Goal: Task Accomplishment & Management: Manage account settings

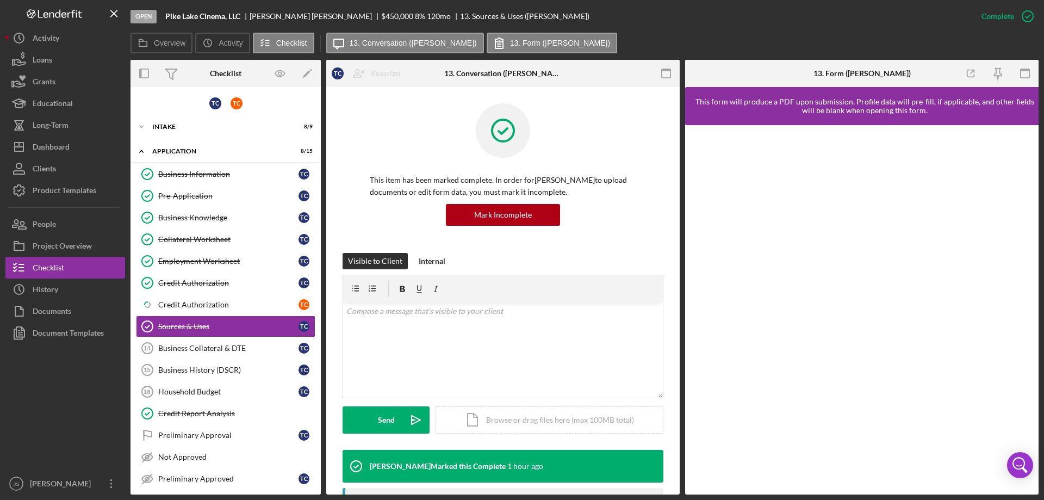
scroll to position [36, 0]
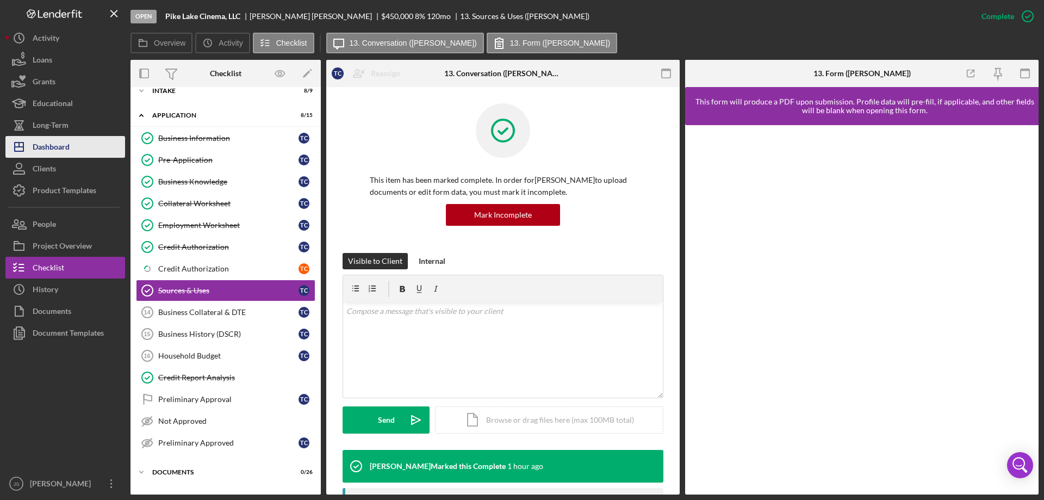
click at [48, 145] on div "Dashboard" at bounding box center [51, 148] width 37 height 24
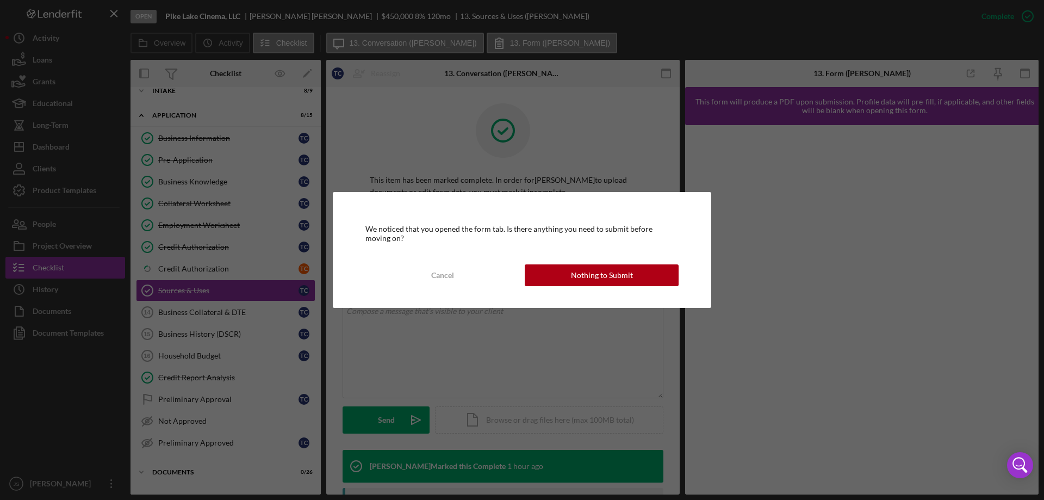
click at [449, 272] on div "Cancel" at bounding box center [442, 275] width 23 height 22
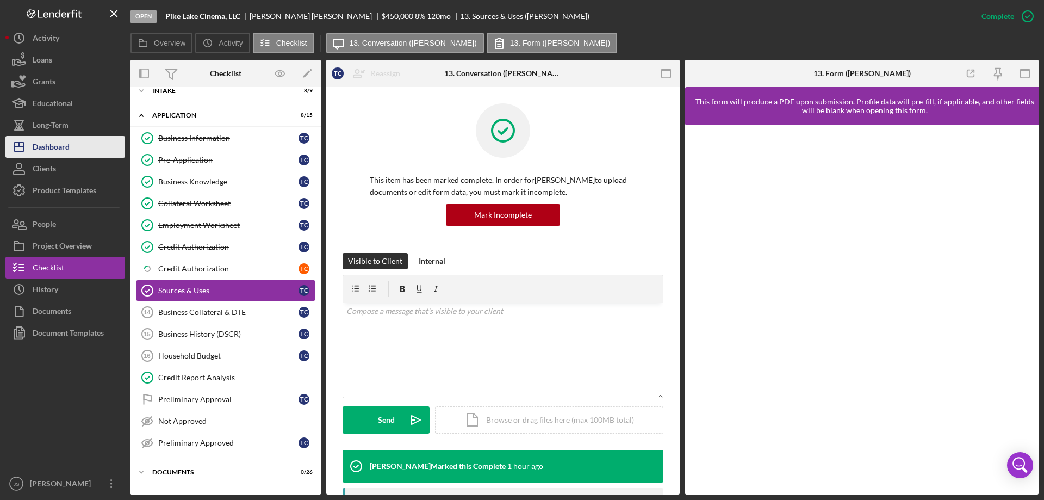
click at [60, 145] on div "Dashboard" at bounding box center [51, 148] width 37 height 24
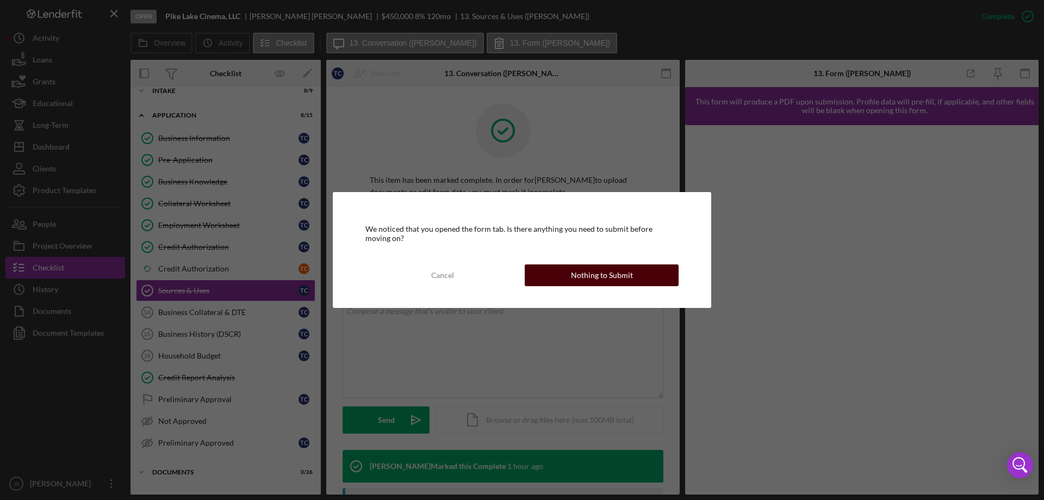
click at [587, 273] on div "Nothing to Submit" at bounding box center [602, 275] width 62 height 22
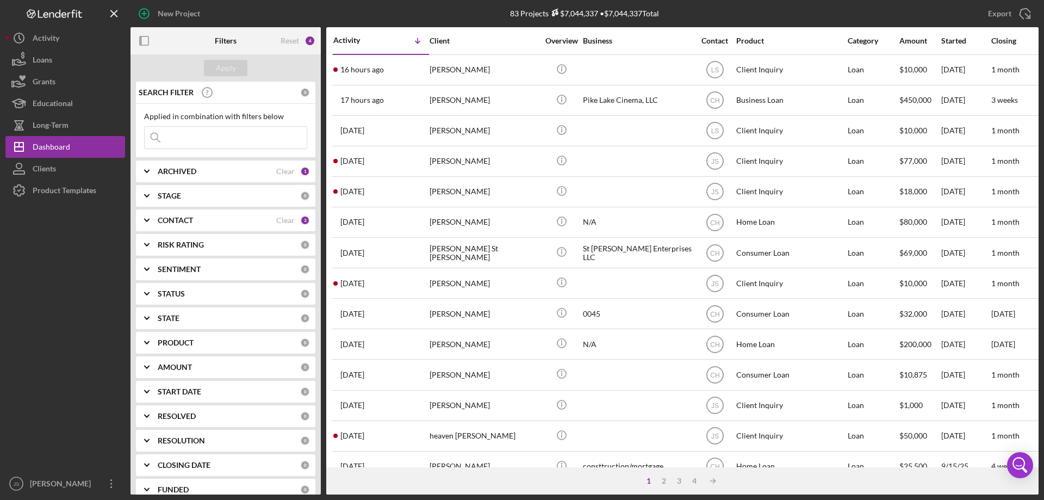
click at [189, 139] on input at bounding box center [226, 138] width 162 height 22
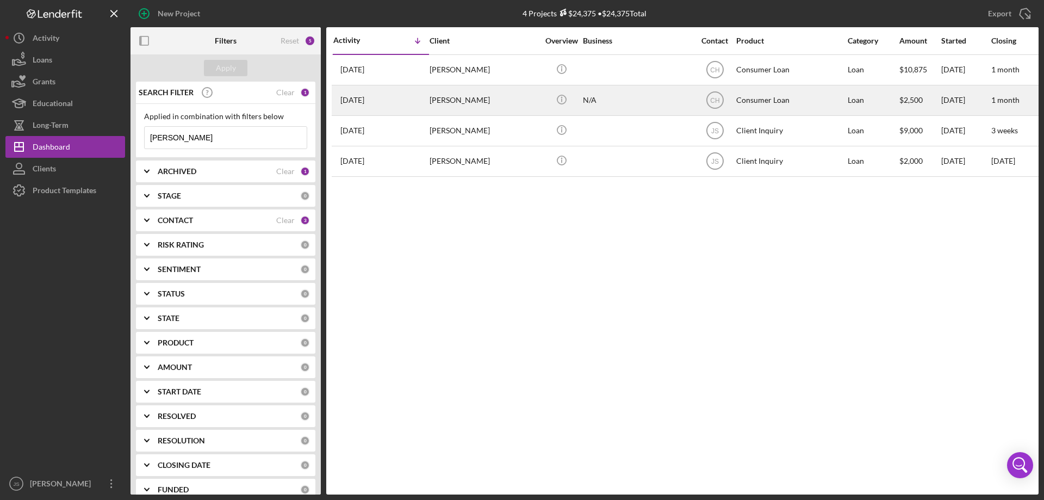
type input "[PERSON_NAME]"
click at [631, 107] on div "N/A" at bounding box center [637, 100] width 109 height 29
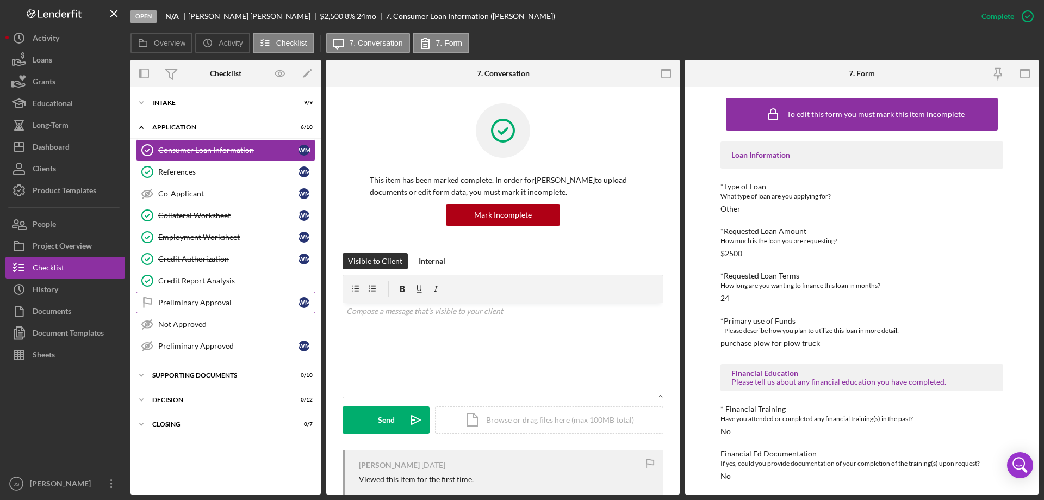
click at [183, 302] on div "Preliminary Approval" at bounding box center [228, 302] width 140 height 9
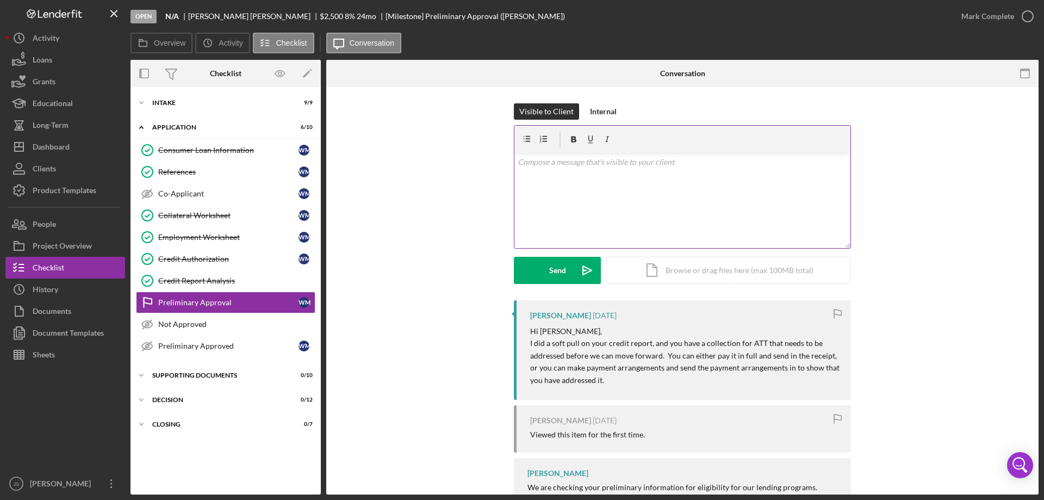
click at [571, 171] on div "v Color teal Color pink Remove color Add row above Add row below Add column bef…" at bounding box center [682, 200] width 336 height 95
click at [549, 267] on div "Send" at bounding box center [557, 270] width 17 height 27
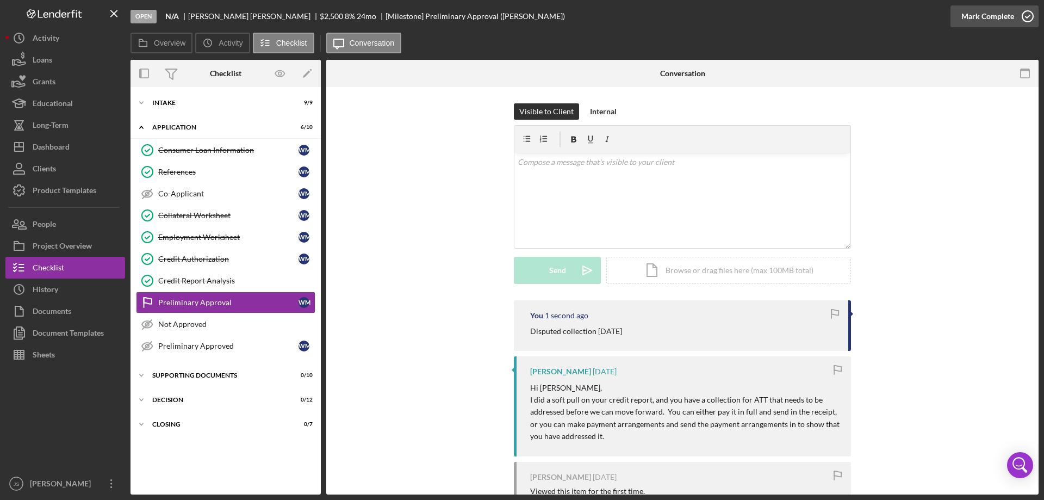
click at [1029, 15] on icon "button" at bounding box center [1027, 16] width 27 height 27
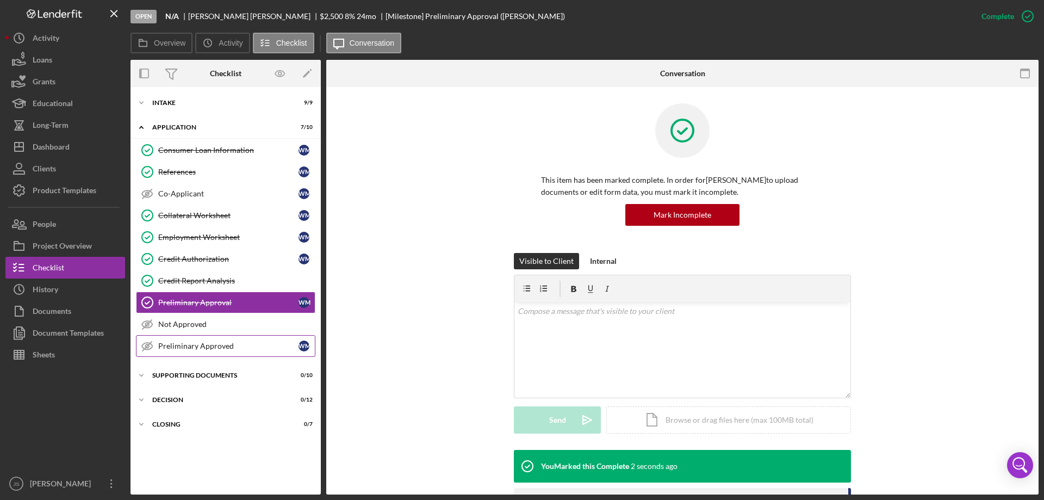
click at [180, 346] on div "Preliminary Approved" at bounding box center [228, 345] width 140 height 9
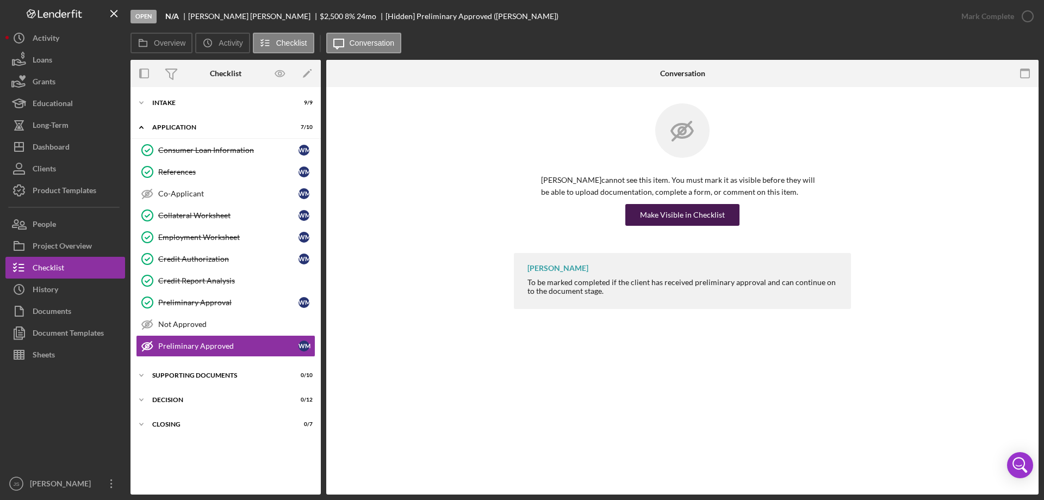
click at [670, 217] on div "Make Visible in Checklist" at bounding box center [682, 215] width 85 height 22
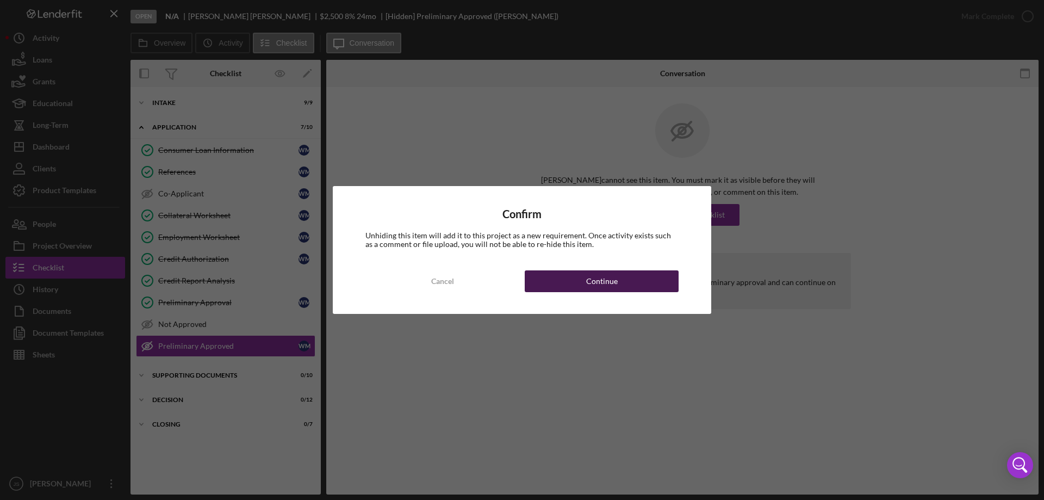
click at [600, 276] on div "Continue" at bounding box center [602, 281] width 32 height 22
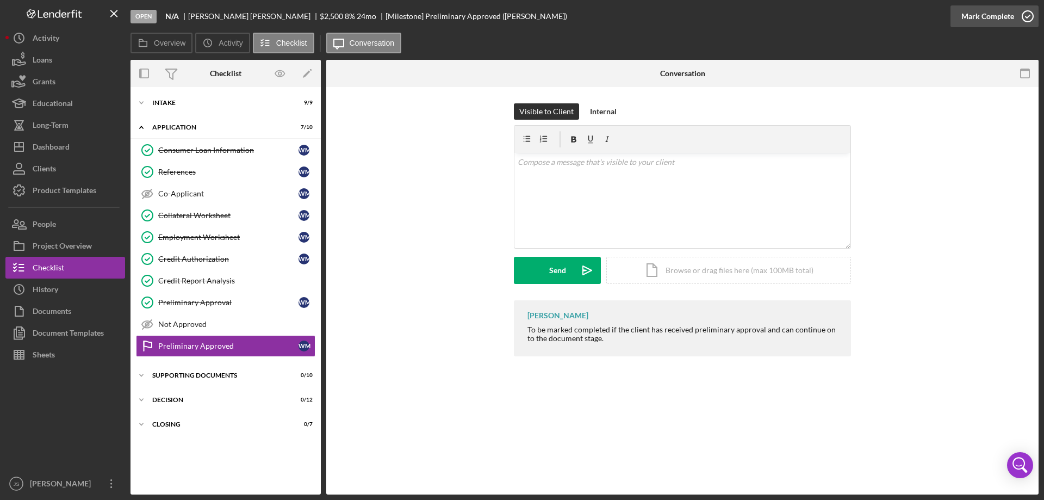
click at [1025, 13] on icon "button" at bounding box center [1027, 16] width 27 height 27
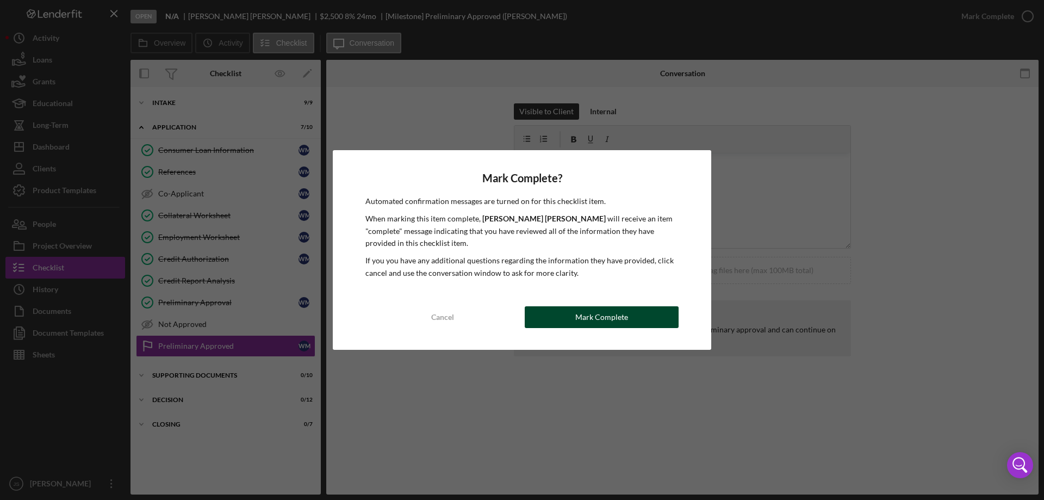
click at [589, 319] on div "Mark Complete" at bounding box center [601, 317] width 53 height 22
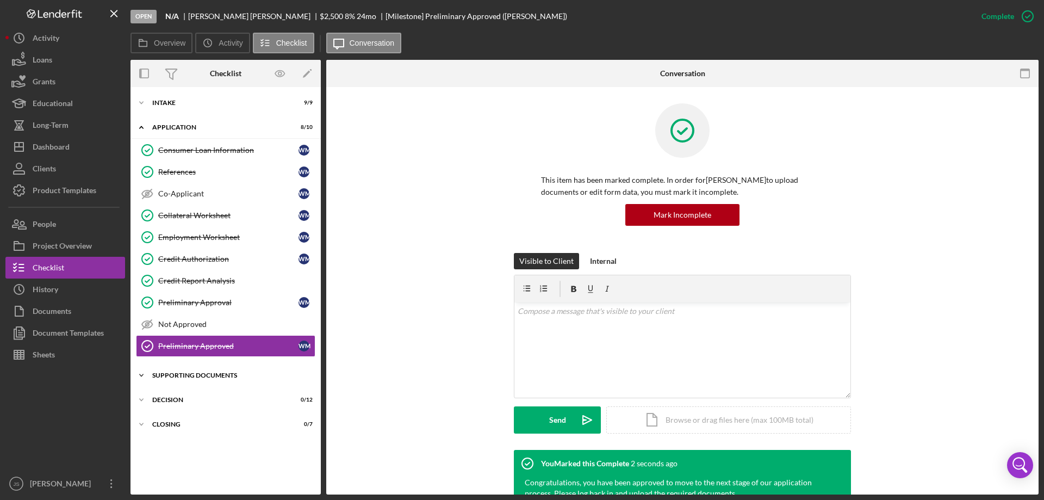
click at [143, 374] on icon "Icon/Expander" at bounding box center [141, 375] width 22 height 22
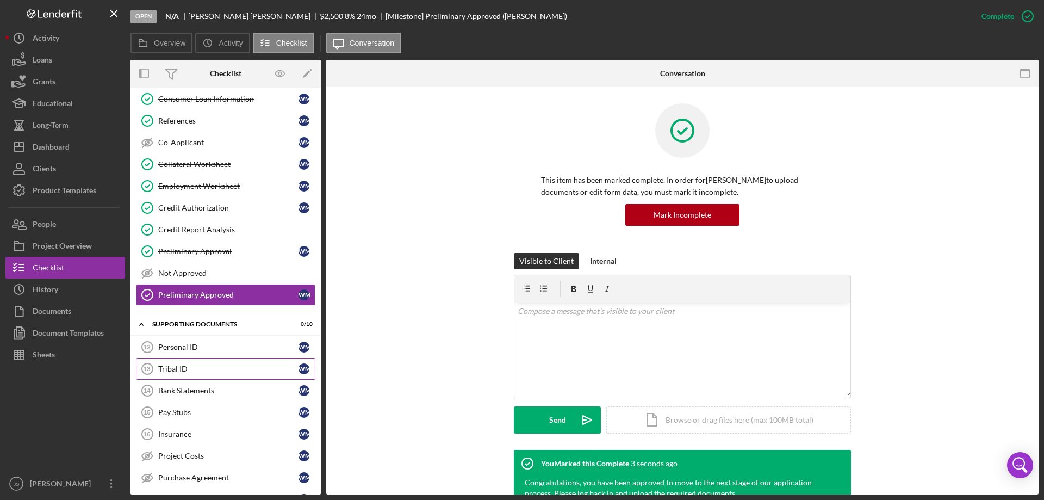
scroll to position [170, 0]
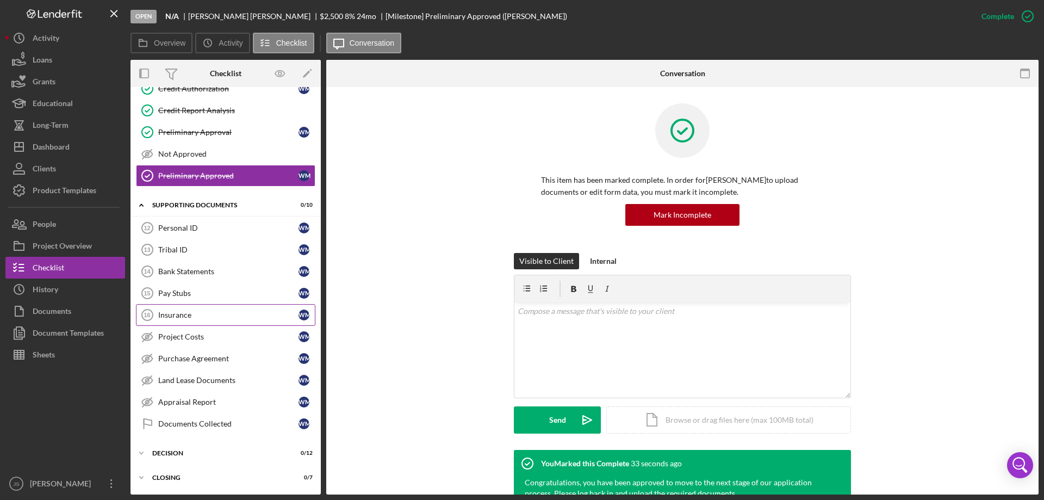
click at [227, 314] on div "Insurance" at bounding box center [228, 314] width 140 height 9
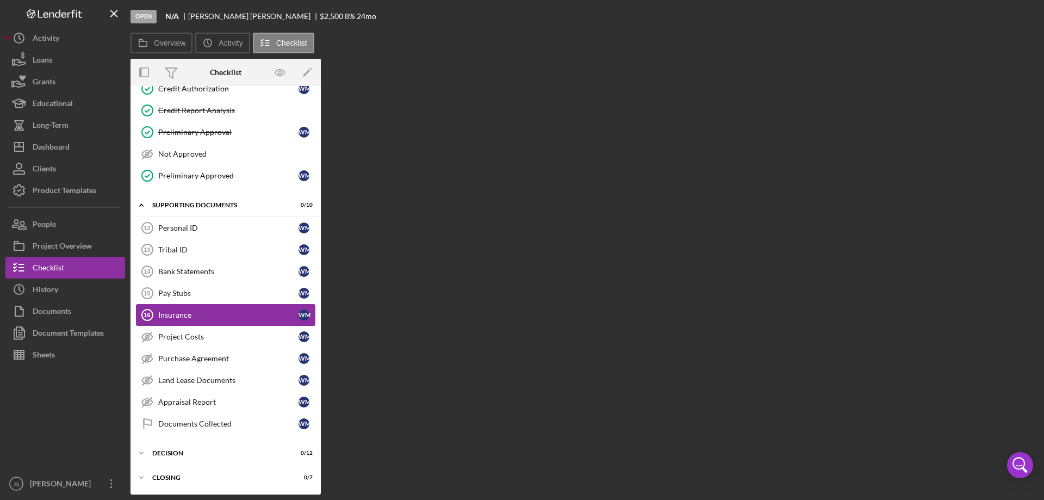
scroll to position [170, 0]
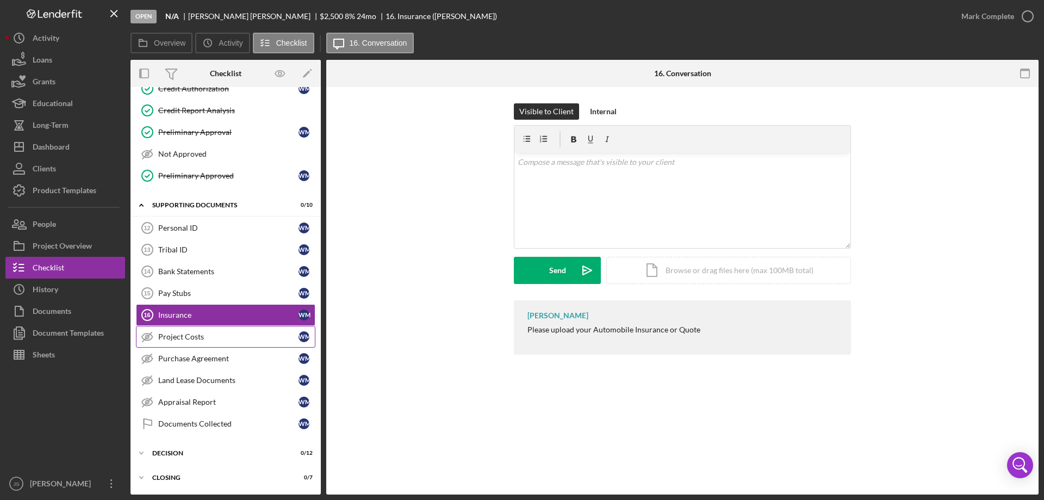
click at [173, 337] on div "Project Costs" at bounding box center [228, 336] width 140 height 9
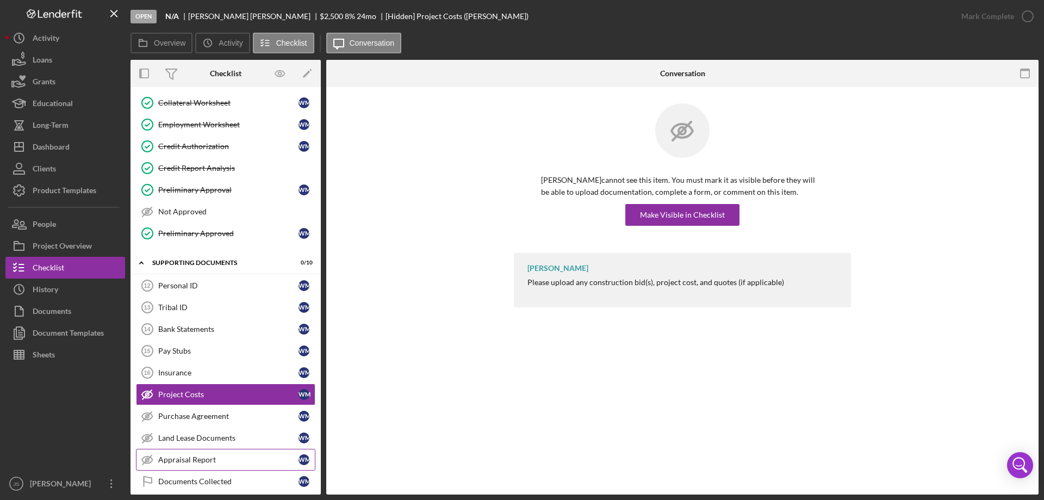
scroll to position [170, 0]
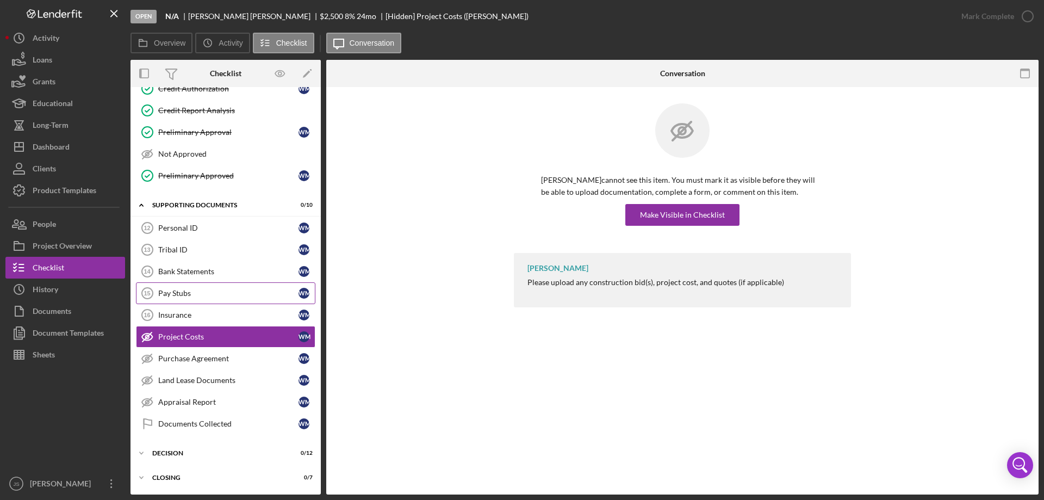
click at [215, 293] on div "Pay Stubs" at bounding box center [228, 293] width 140 height 9
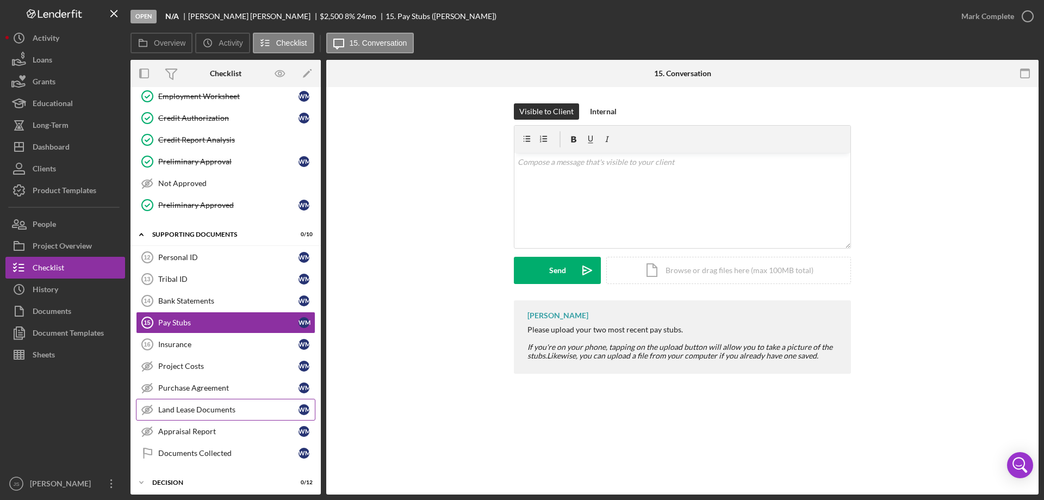
scroll to position [170, 0]
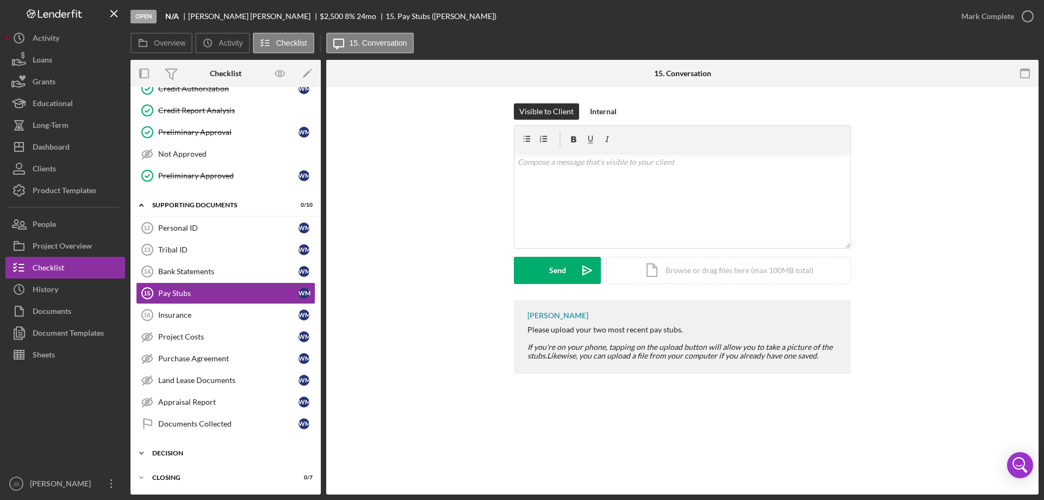
click at [140, 452] on polyline at bounding box center [141, 453] width 3 height 2
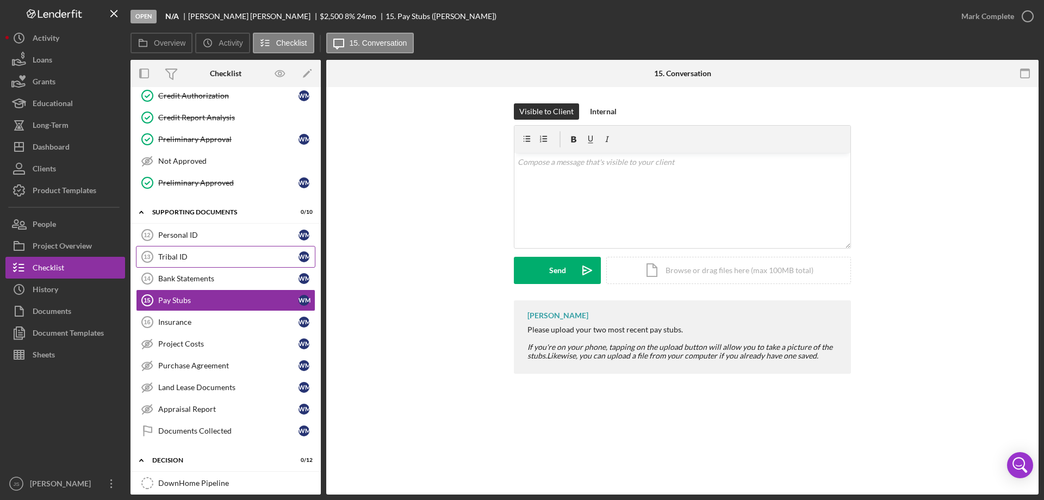
scroll to position [0, 0]
